Goal: Information Seeking & Learning: Learn about a topic

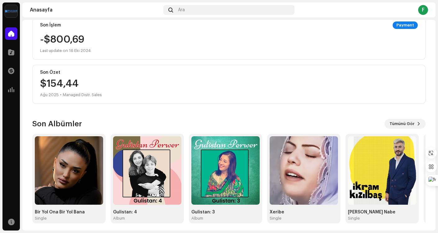
scroll to position [121, 0]
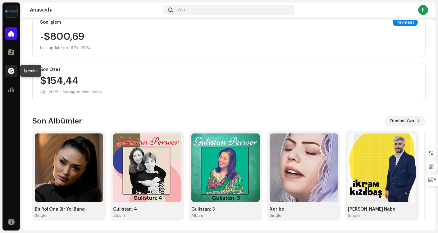
click at [11, 70] on span at bounding box center [11, 70] width 6 height 5
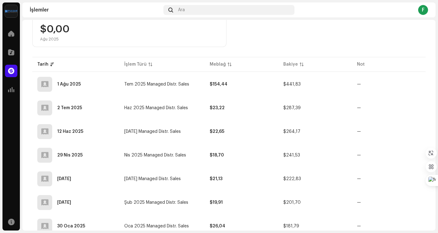
click at [12, 97] on div "Analiz" at bounding box center [10, 89] width 17 height 17
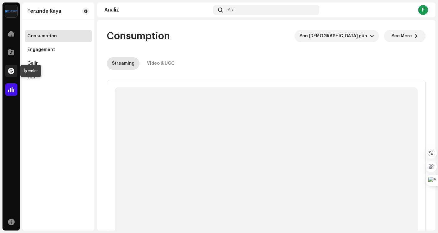
click at [10, 71] on span at bounding box center [11, 70] width 6 height 5
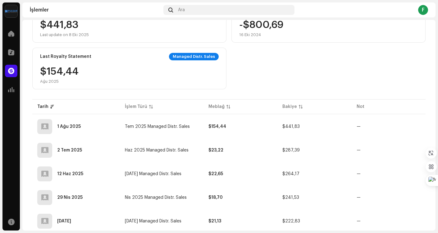
scroll to position [78, 0]
click at [215, 125] on strong "$154,44" at bounding box center [218, 127] width 18 height 4
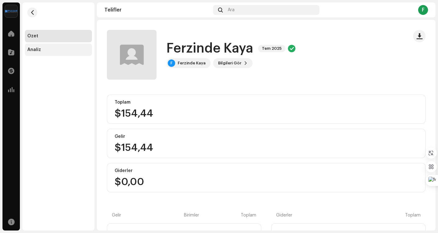
click at [40, 49] on div "Analiz" at bounding box center [58, 49] width 62 height 5
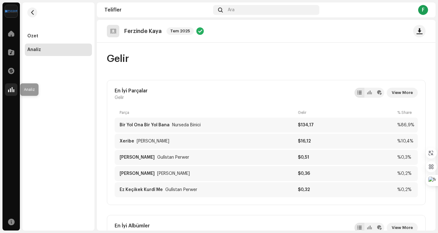
click at [11, 88] on span at bounding box center [11, 89] width 6 height 5
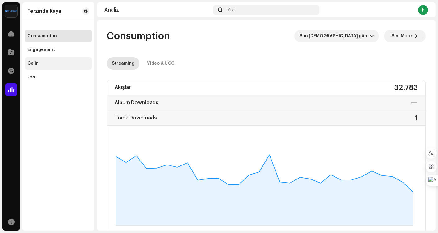
click at [34, 66] on div "Gelir" at bounding box center [58, 63] width 67 height 12
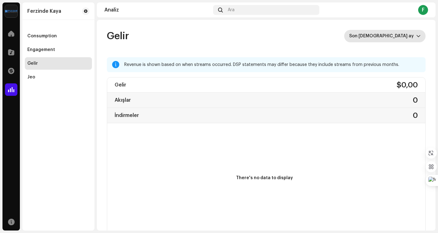
click at [416, 33] on div "dropdown trigger" at bounding box center [418, 36] width 4 height 12
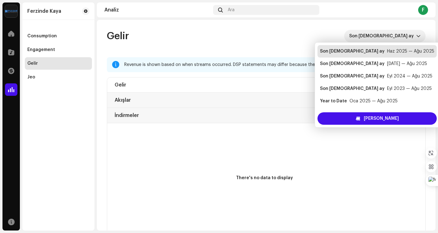
click at [392, 49] on div "Son [DEMOGRAPHIC_DATA] ay Haz 2025 — Ağu 2025" at bounding box center [377, 51] width 114 height 6
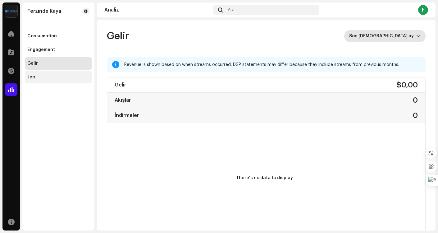
click at [34, 75] on div "Jeo" at bounding box center [31, 77] width 8 height 5
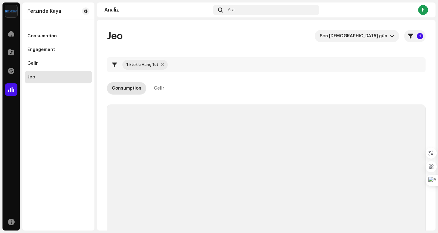
checkbox input "true"
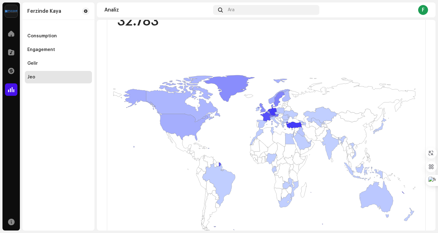
scroll to position [108, 0]
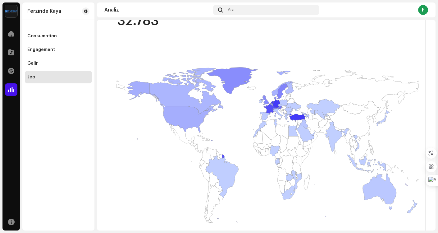
click at [345, 30] on rect at bounding box center [264, 152] width 314 height 249
click at [425, 52] on div "Jeo Son [DEMOGRAPHIC_DATA] gün 1 Tiktok'u Hariç Tut Consumption Gelir Filtreler…" at bounding box center [266, 104] width 339 height 385
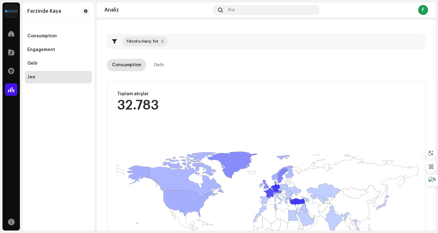
scroll to position [20, 0]
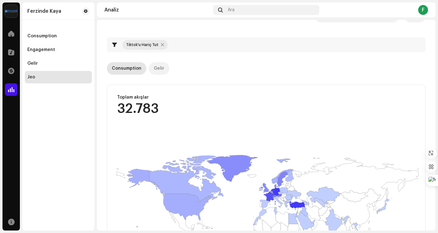
click at [149, 68] on p-tab "Gelir" at bounding box center [159, 68] width 21 height 12
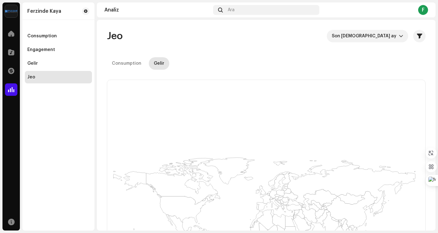
click at [265, 61] on div "Consumption Gelir" at bounding box center [266, 63] width 319 height 12
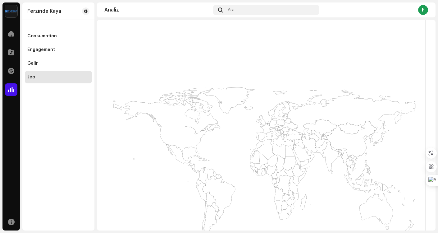
scroll to position [149, 0]
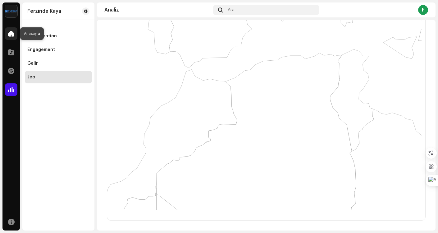
click at [12, 30] on div at bounding box center [11, 33] width 12 height 12
